Goal: Obtain resource: Download file/media

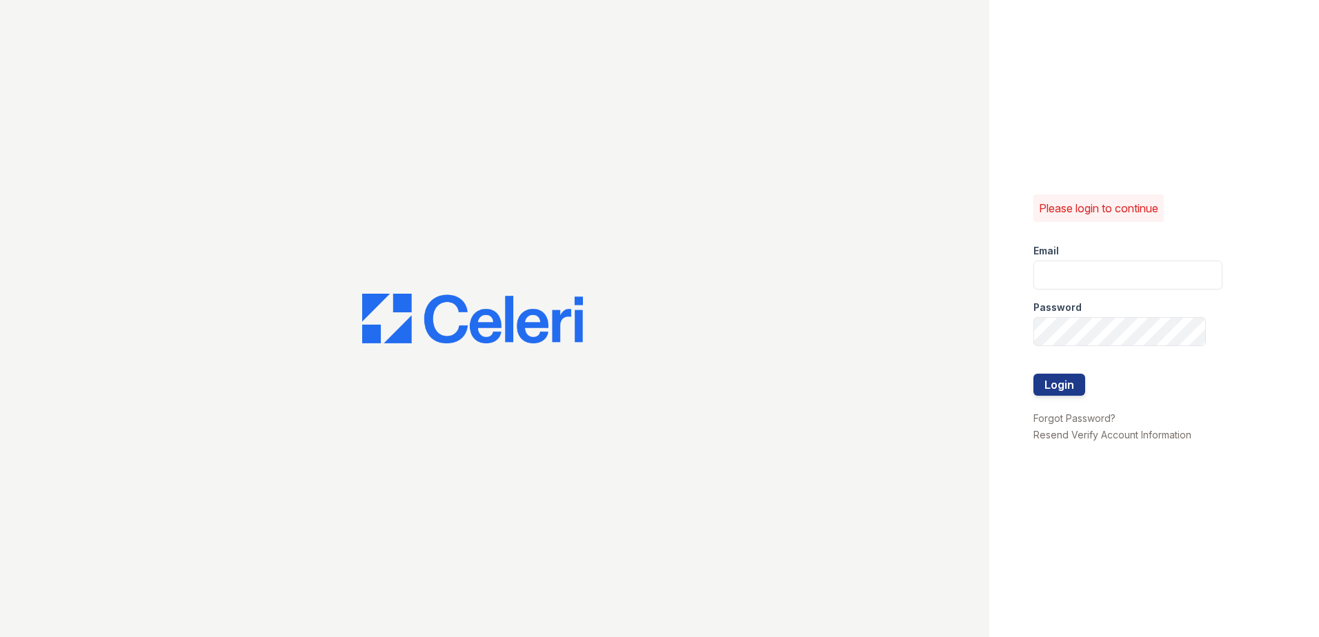
click at [1028, 254] on div "Please login to continue Email Password Login Forgot Password? Resend Verify Ac…" at bounding box center [1154, 318] width 330 height 637
click at [1104, 290] on div "Password" at bounding box center [1127, 304] width 189 height 28
click at [1098, 281] on input "email" at bounding box center [1127, 275] width 189 height 29
type input "Sbrodnax@trinity-pm.com"
click at [1033, 374] on button "Login" at bounding box center [1059, 385] width 52 height 22
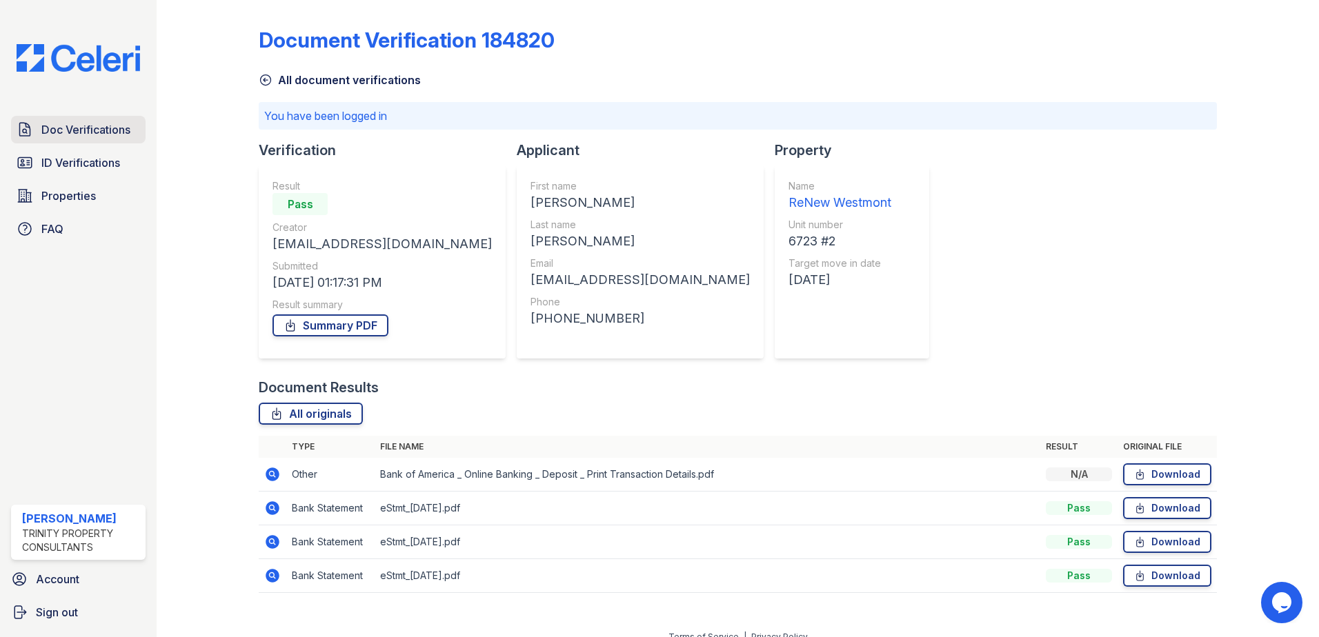
click at [71, 123] on span "Doc Verifications" at bounding box center [85, 129] width 89 height 17
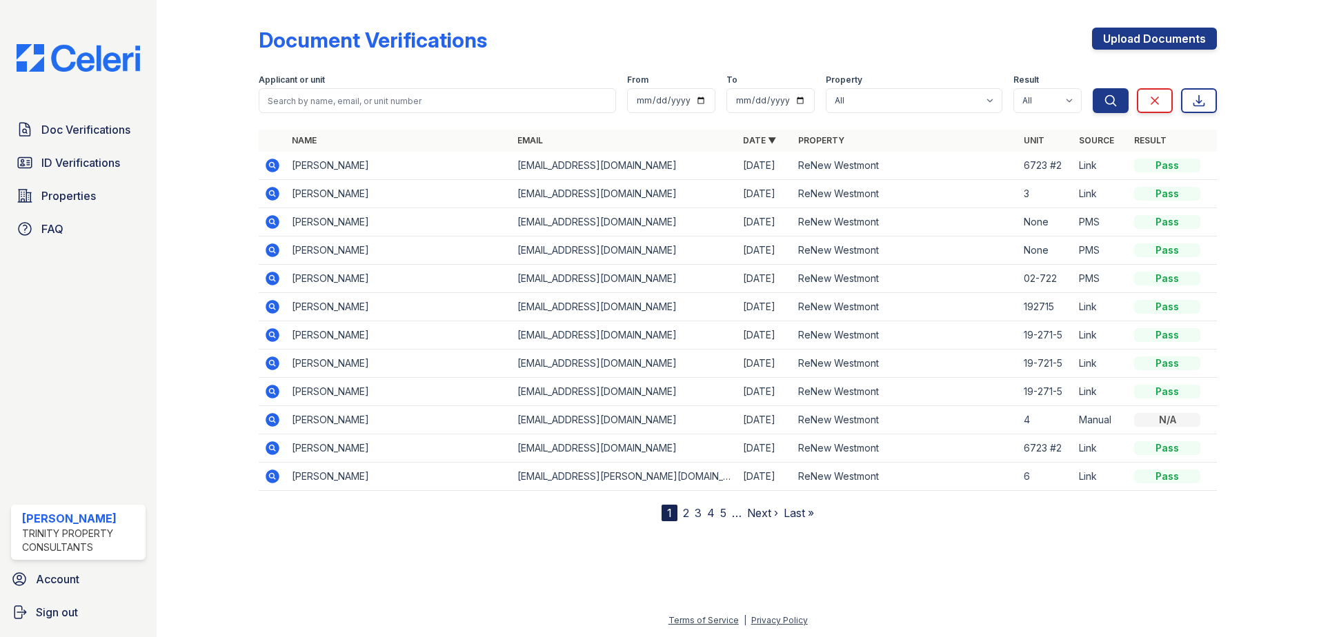
click at [272, 248] on icon at bounding box center [272, 250] width 17 height 17
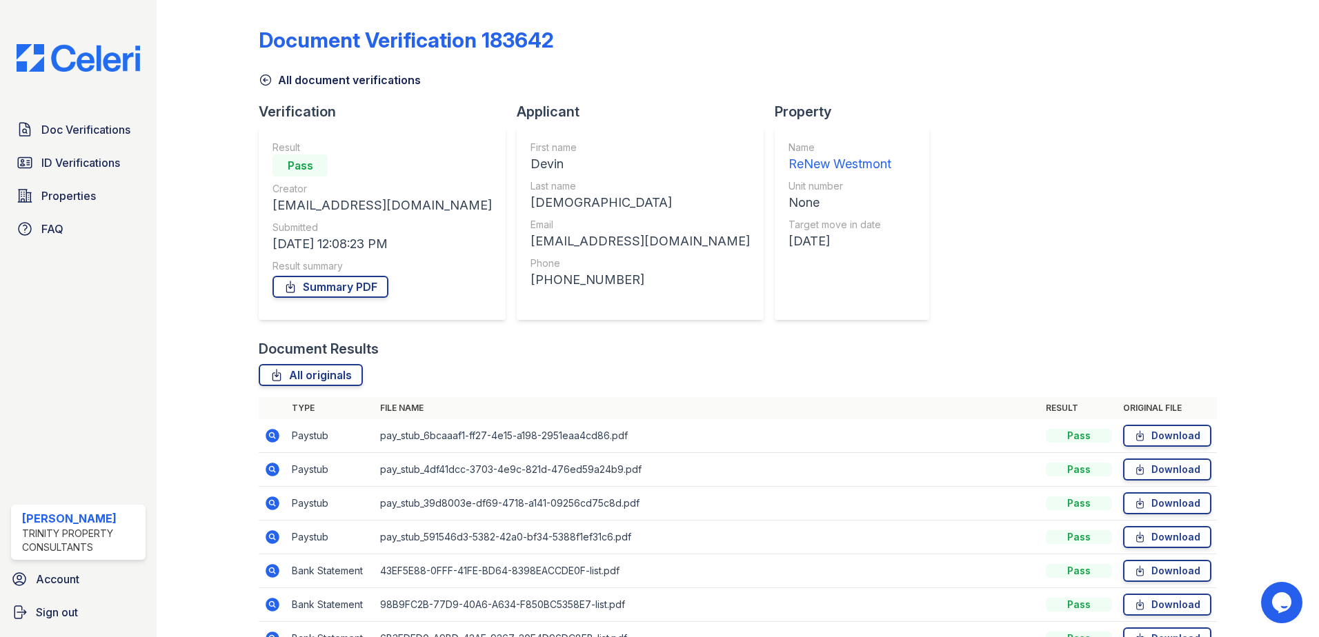
scroll to position [79, 0]
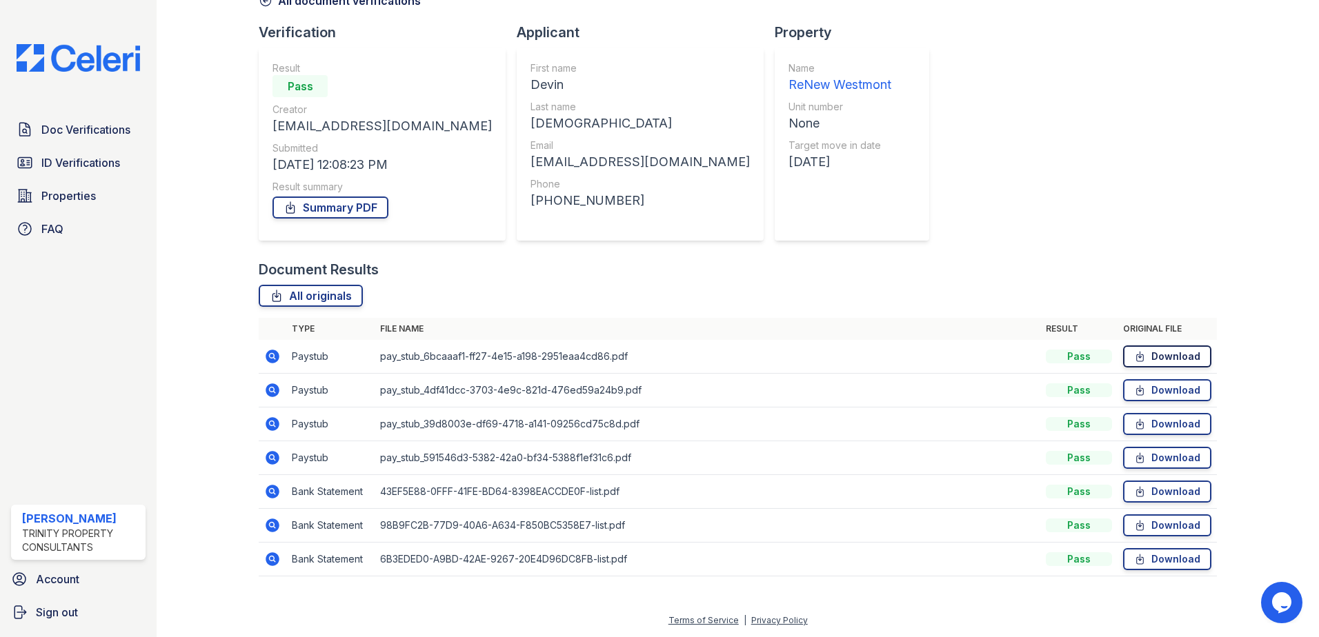
click at [1181, 364] on link "Download" at bounding box center [1167, 357] width 88 height 22
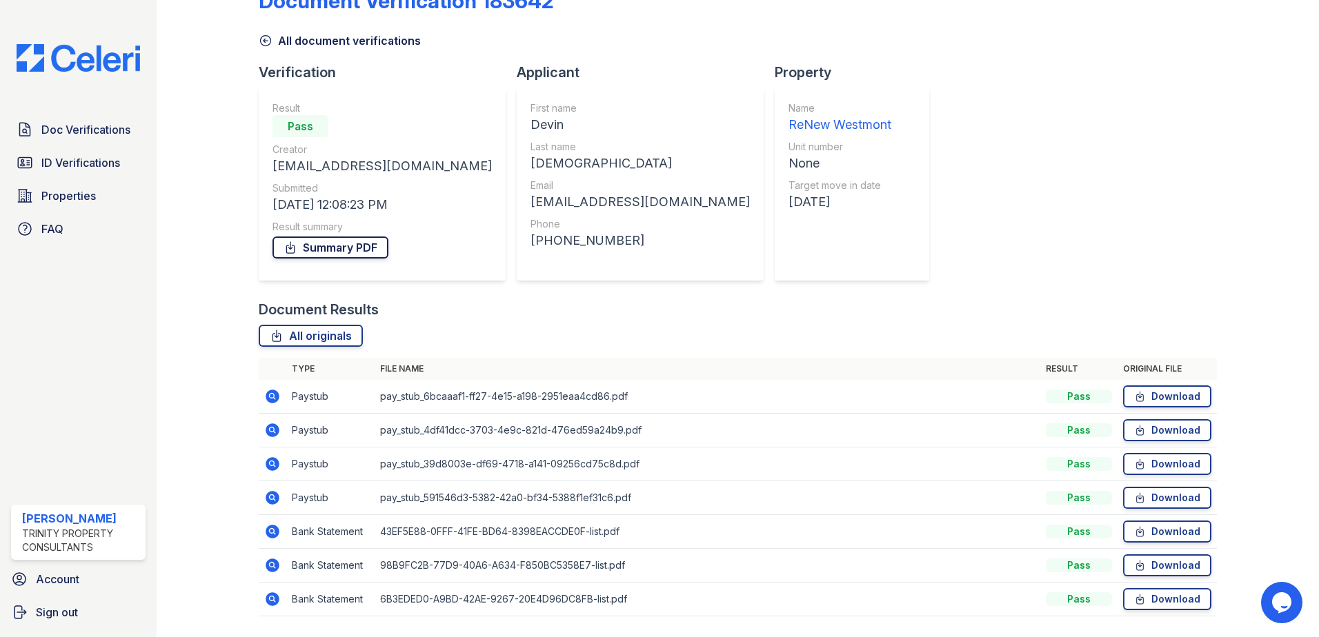
scroll to position [0, 0]
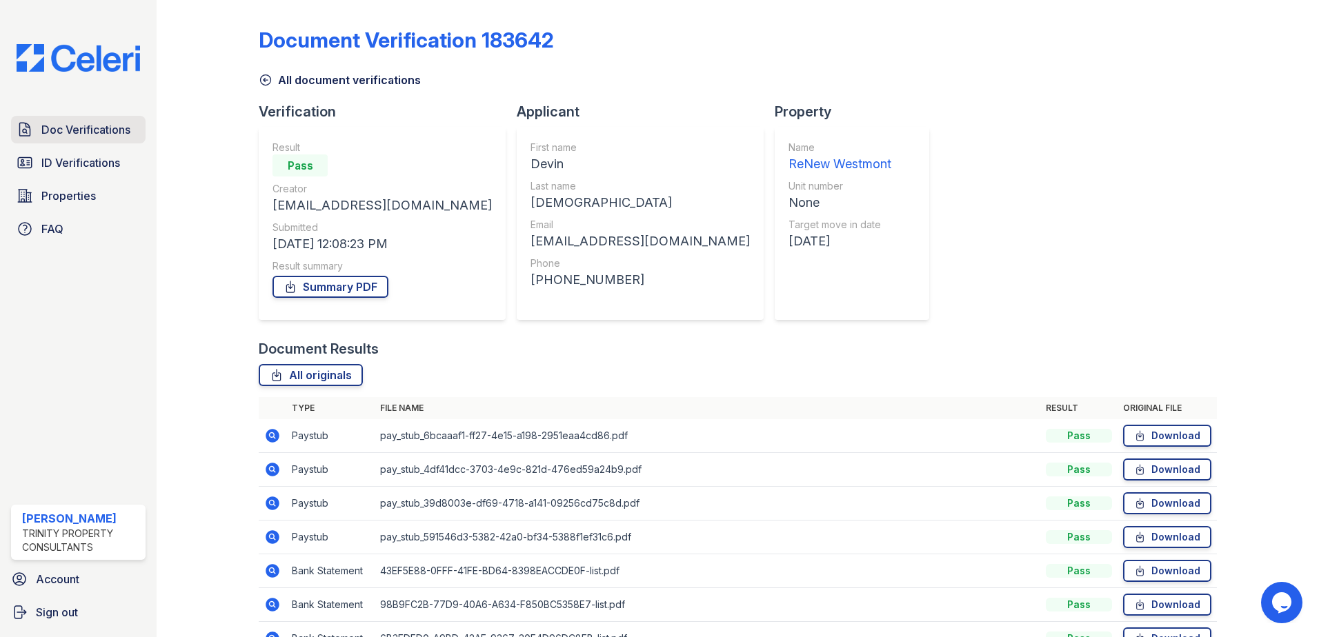
click at [64, 130] on span "Doc Verifications" at bounding box center [85, 129] width 89 height 17
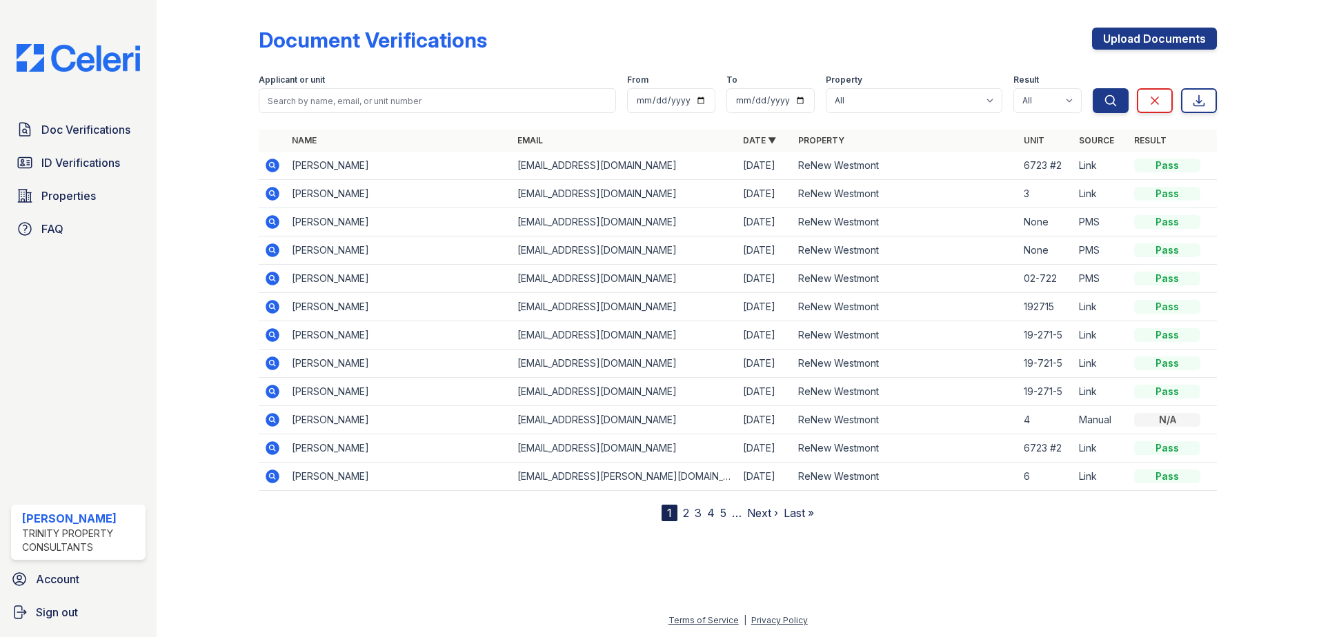
click at [276, 226] on icon at bounding box center [273, 222] width 14 height 14
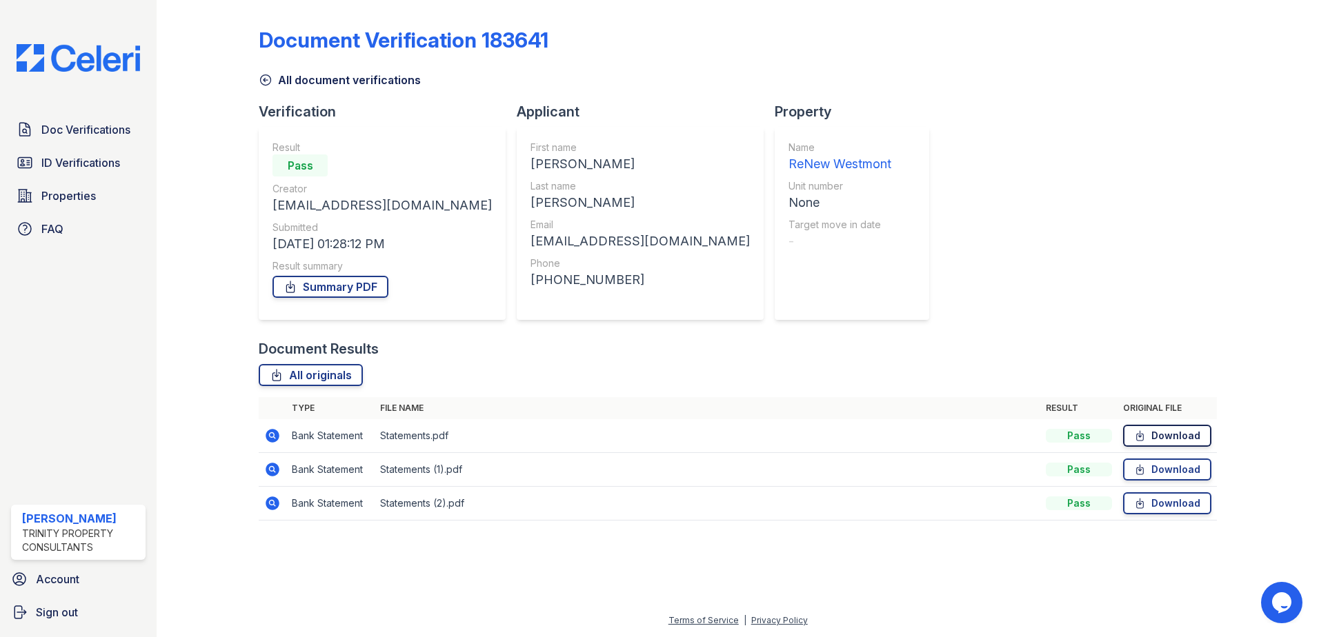
click at [1144, 436] on icon at bounding box center [1140, 436] width 7 height 10
click at [1070, 215] on div "Document Verification 183641 All document verifications Verification Result Pas…" at bounding box center [738, 270] width 958 height 529
click at [859, 119] on div "Document Verification 183641 All document verifications Verification Result Pas…" at bounding box center [738, 270] width 958 height 529
drag, startPoint x: 458, startPoint y: 240, endPoint x: 597, endPoint y: 243, distance: 139.4
click at [597, 243] on div "Aidanpino96@gmail.com" at bounding box center [639, 241] width 219 height 19
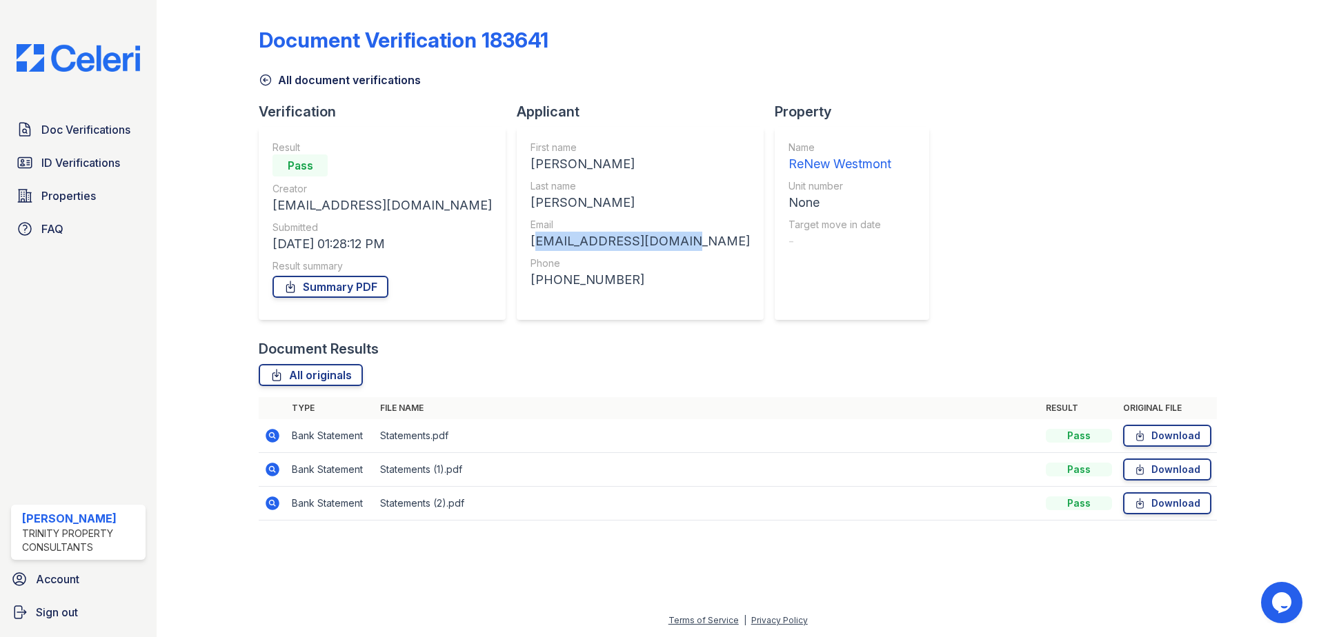
drag, startPoint x: 597, startPoint y: 243, endPoint x: 585, endPoint y: 240, distance: 12.9
copy div "Aidanpino96@gmail.com"
click at [68, 126] on span "Doc Verifications" at bounding box center [85, 129] width 89 height 17
